Goal: Transaction & Acquisition: Purchase product/service

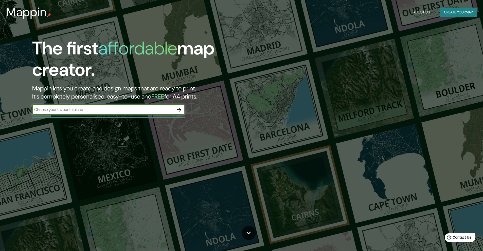
click at [142, 112] on input "text" at bounding box center [103, 110] width 142 height 6
click at [120, 117] on div at bounding box center [108, 117] width 153 height 1
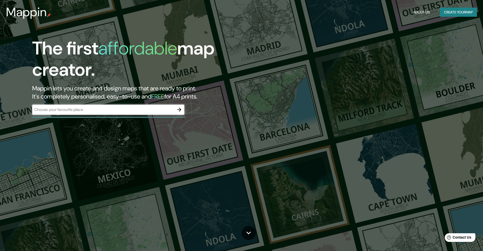
click at [118, 110] on input "text" at bounding box center [103, 110] width 142 height 6
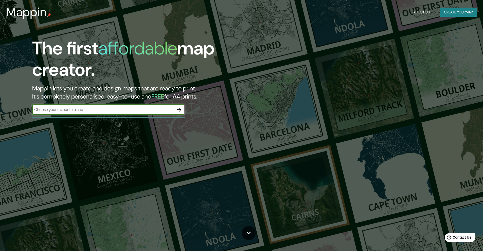
paste input "https://maps.app.goo.gl/ShJ8qnf4bHh7Kiq86?g_st=ipc"
type input "https://maps.app.goo.gl/ShJ8qnf4bHh7Kiq86?g_st=ipc"
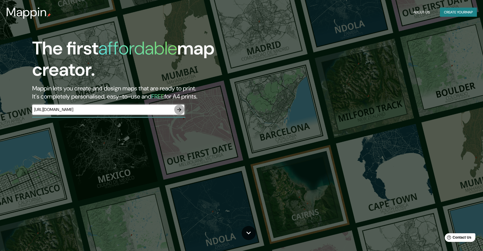
click at [180, 107] on icon "button" at bounding box center [179, 110] width 6 height 6
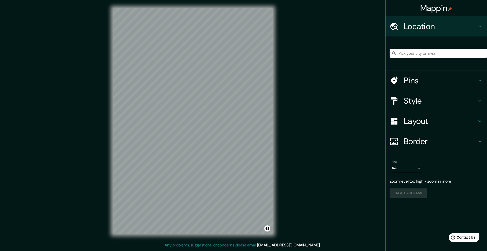
click at [294, 113] on div "Mappin Location Pins Style Layout Border Choose a border. Hint : you can make l…" at bounding box center [243, 125] width 487 height 251
click at [411, 52] on input "Pick your city or area" at bounding box center [438, 53] width 97 height 9
paste input "https://maps.app.goo.gl/ShJ8qnf4bHh7Kiq86?g_st=ipc"
click at [454, 57] on input "G Street, La Romaine, Quebec G0G 1M0, Canadá" at bounding box center [438, 53] width 97 height 9
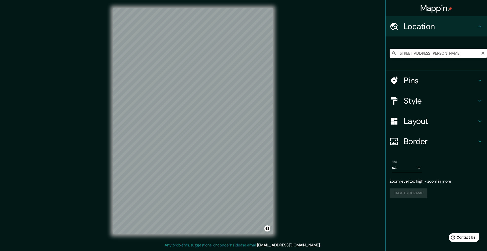
click at [454, 57] on input "G Street, La Romaine, Quebec G0G 1M0, Canadá" at bounding box center [438, 53] width 97 height 9
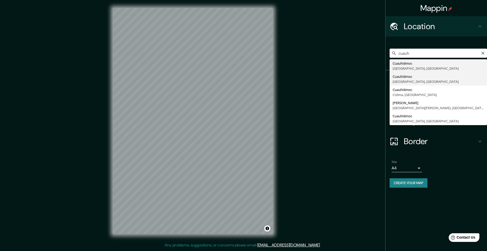
type input "Cuauhtémoc, Chihuahua, México"
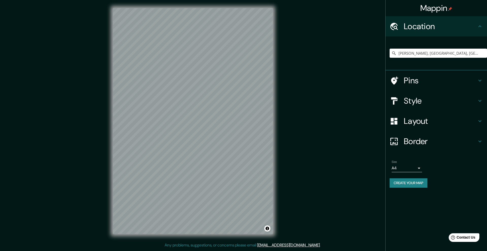
click at [478, 102] on icon at bounding box center [480, 101] width 6 height 6
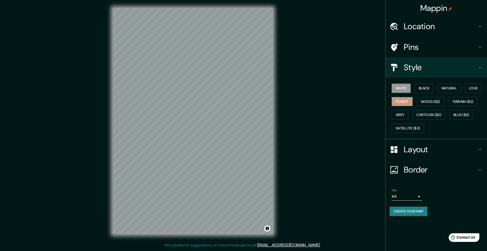
click at [405, 101] on button "Forest" at bounding box center [402, 101] width 21 height 9
click at [429, 90] on button "Black" at bounding box center [424, 88] width 19 height 9
click at [430, 102] on button "Wood ($2)" at bounding box center [430, 101] width 27 height 9
click at [470, 102] on button "Terrain ($2)" at bounding box center [462, 101] width 29 height 9
click at [467, 114] on button "Blue ($2)" at bounding box center [462, 114] width 24 height 9
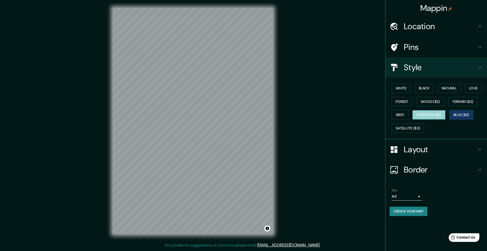
click at [437, 114] on button "Cartoon ($2)" at bounding box center [428, 114] width 33 height 9
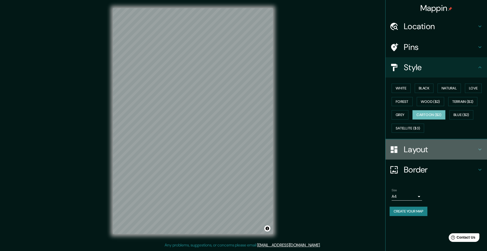
click at [485, 148] on div "Layout" at bounding box center [436, 150] width 101 height 20
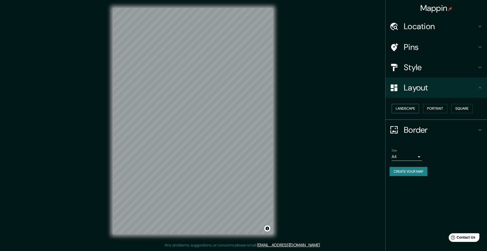
click at [405, 110] on button "Landscape" at bounding box center [405, 108] width 27 height 9
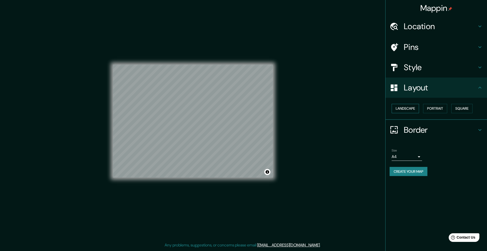
click at [405, 110] on button "Landscape" at bounding box center [405, 108] width 27 height 9
click at [431, 112] on button "Portrait" at bounding box center [435, 108] width 24 height 9
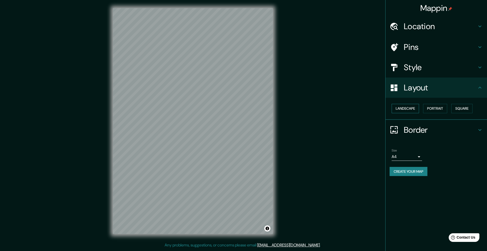
click at [412, 109] on button "Landscape" at bounding box center [405, 108] width 27 height 9
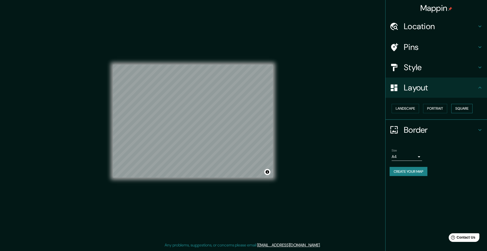
click at [459, 110] on button "Square" at bounding box center [461, 108] width 21 height 9
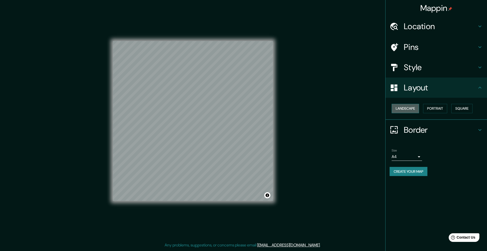
click at [416, 111] on button "Landscape" at bounding box center [405, 108] width 27 height 9
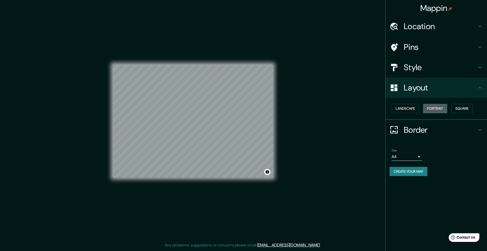
click at [439, 111] on button "Portrait" at bounding box center [435, 108] width 24 height 9
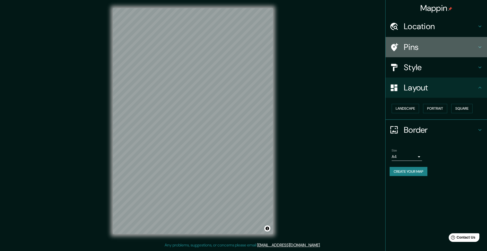
click at [469, 47] on h4 "Pins" at bounding box center [440, 47] width 73 height 10
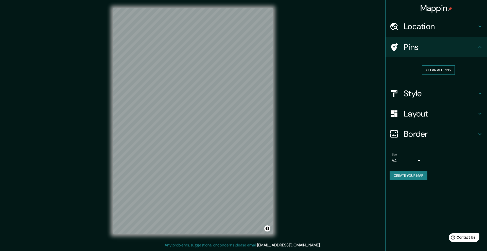
click at [449, 72] on button "Clear all pins" at bounding box center [438, 69] width 33 height 9
click at [478, 98] on div "Style" at bounding box center [436, 93] width 101 height 20
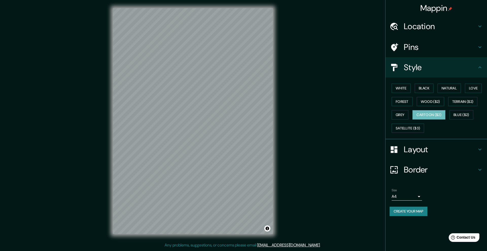
click at [454, 150] on h4 "Layout" at bounding box center [440, 150] width 73 height 10
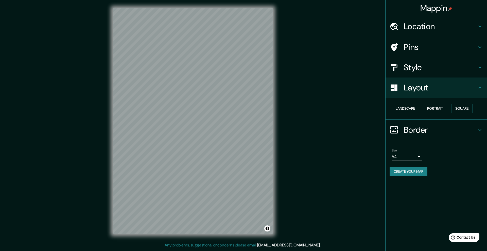
click at [406, 109] on button "Landscape" at bounding box center [405, 108] width 27 height 9
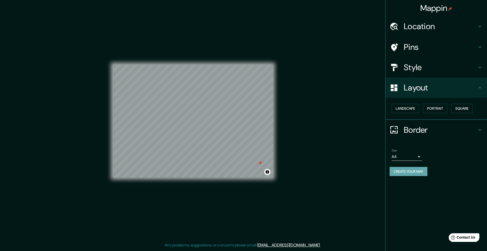
click at [421, 172] on button "Create your map" at bounding box center [409, 171] width 38 height 9
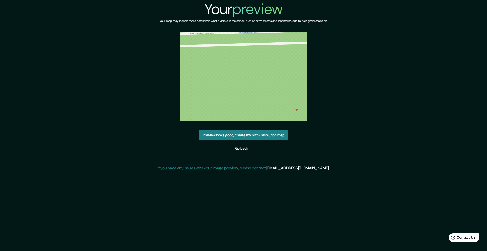
click at [233, 88] on img at bounding box center [243, 77] width 127 height 90
click at [235, 138] on button "Preview looks good, create my high-resolution map" at bounding box center [244, 135] width 90 height 9
